Goal: Information Seeking & Learning: Learn about a topic

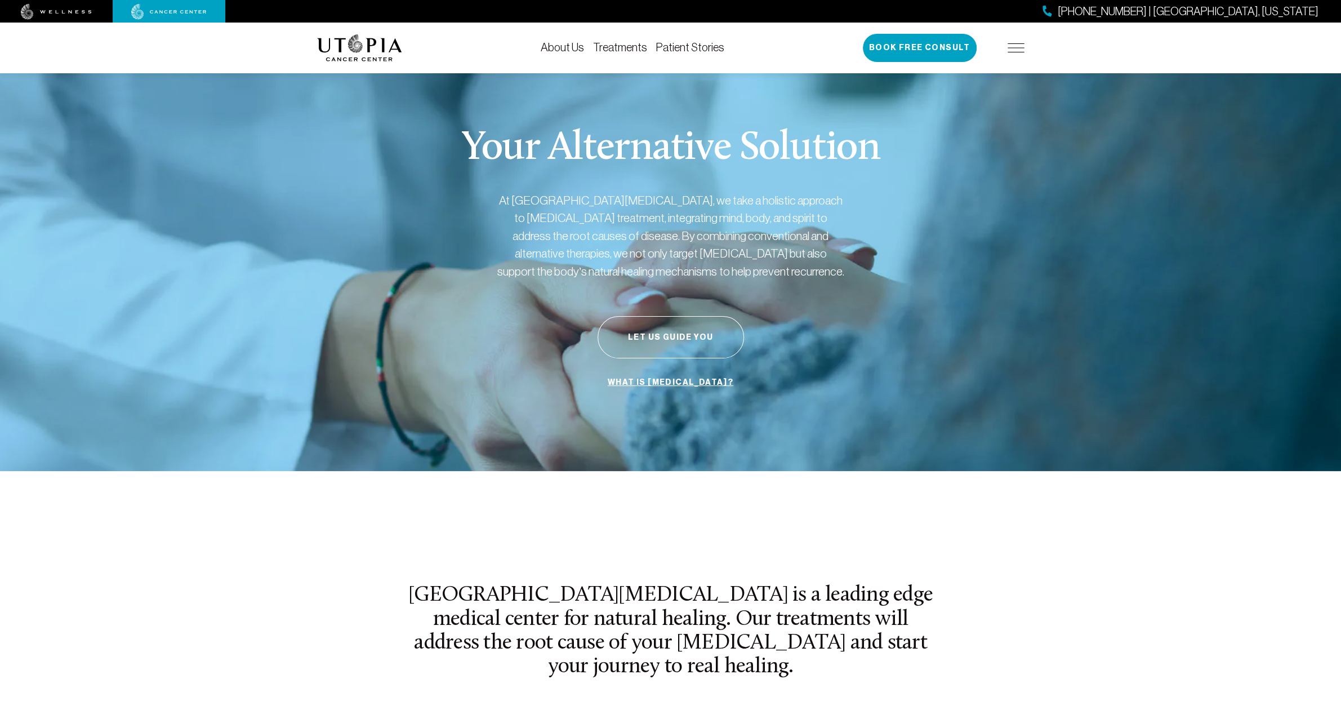
click at [628, 48] on link "Treatments" at bounding box center [620, 47] width 54 height 12
